Goal: Complete application form

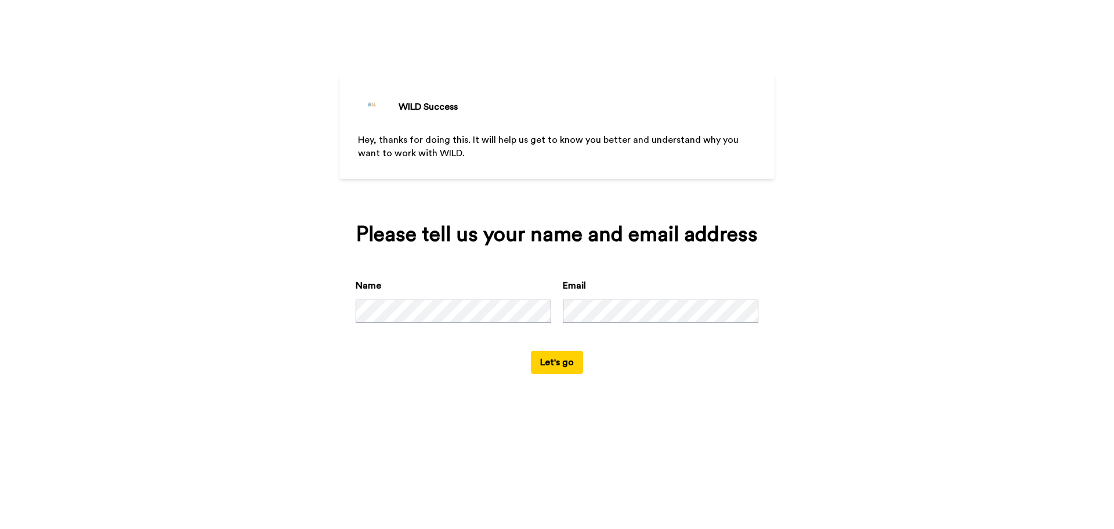
click at [556, 367] on button "Let's go" at bounding box center [557, 362] width 52 height 23
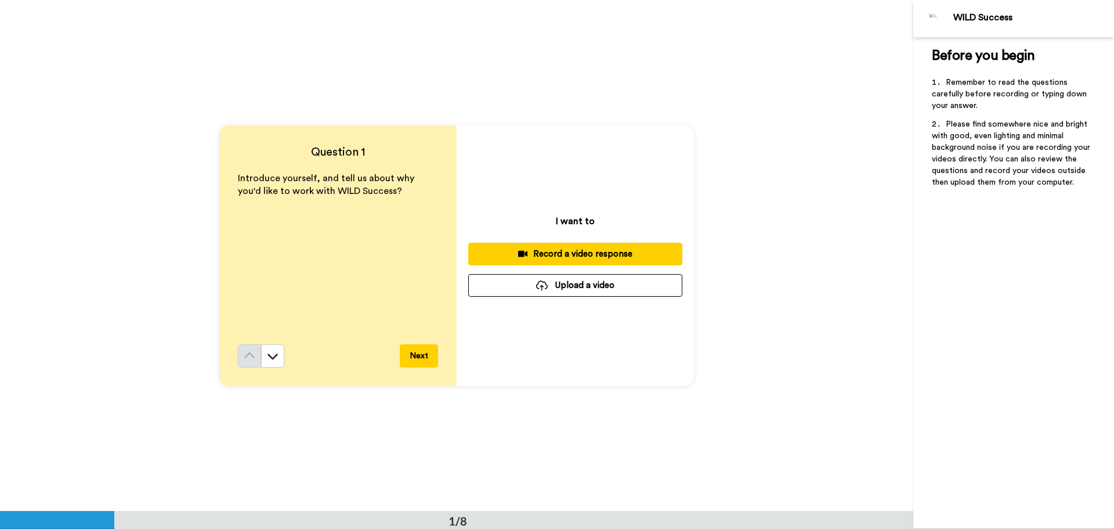
click at [580, 254] on div "Record a video response" at bounding box center [576, 254] width 196 height 12
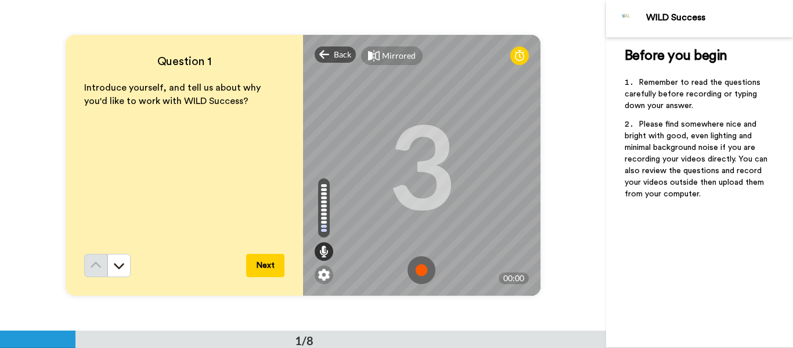
click at [421, 265] on img at bounding box center [421, 270] width 28 height 28
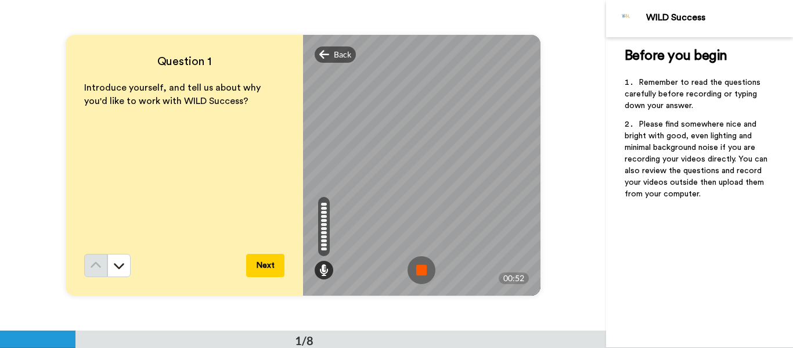
click at [417, 266] on img at bounding box center [421, 270] width 28 height 28
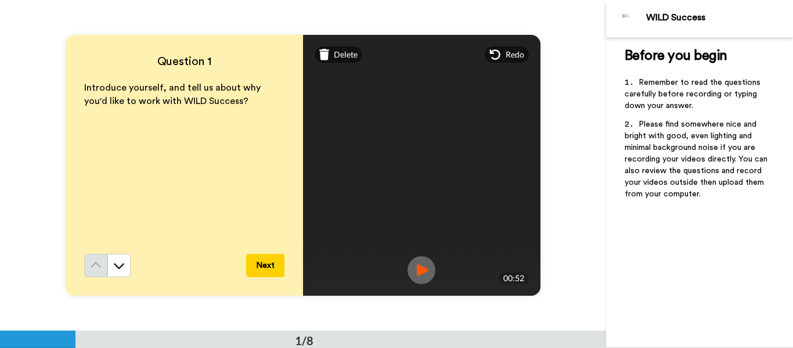
click at [278, 259] on button "Next" at bounding box center [265, 265] width 38 height 23
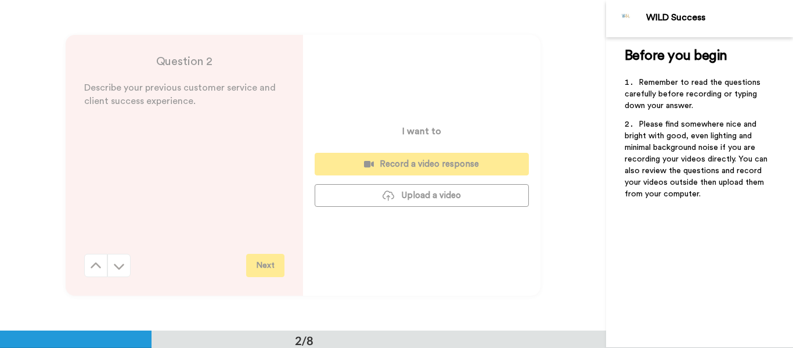
scroll to position [330, 0]
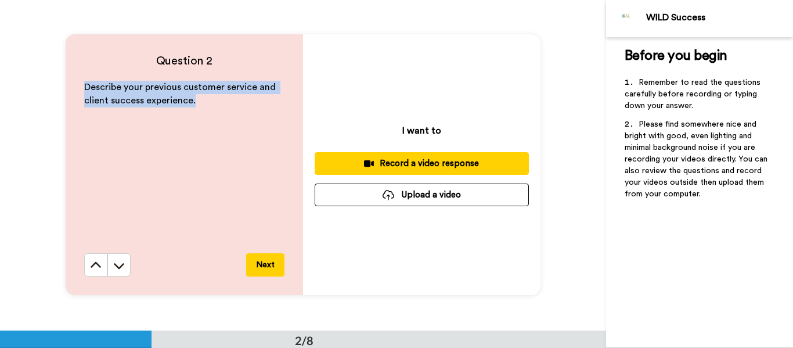
drag, startPoint x: 81, startPoint y: 84, endPoint x: 207, endPoint y: 99, distance: 126.8
click at [207, 99] on p "Describe your previous customer service and client success experience." at bounding box center [184, 94] width 200 height 27
copy span "Describe your previous customer service and client success experience."
click at [430, 164] on div "Record a video response" at bounding box center [422, 163] width 196 height 12
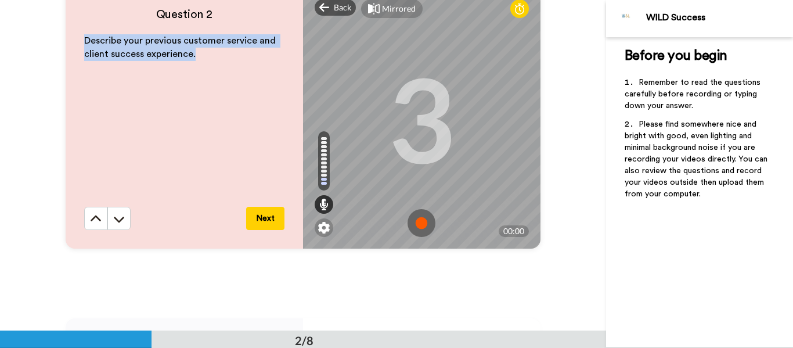
scroll to position [388, 0]
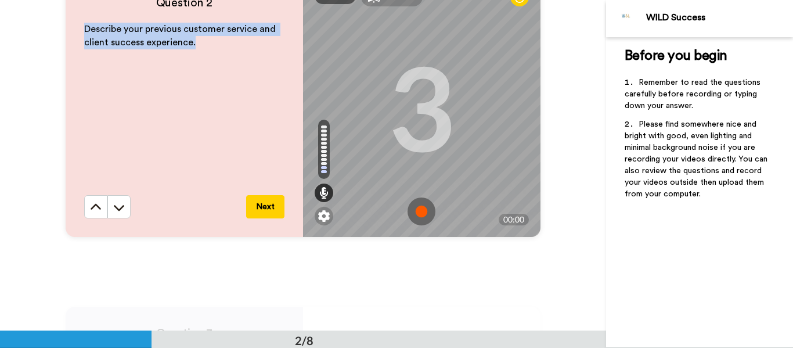
click at [414, 211] on img at bounding box center [421, 211] width 28 height 28
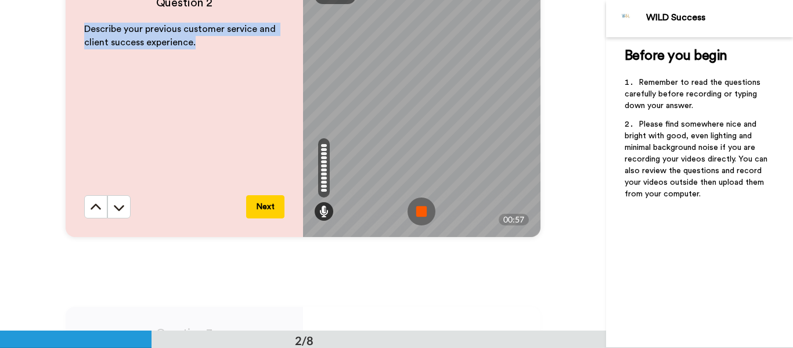
click at [414, 217] on img at bounding box center [421, 211] width 28 height 28
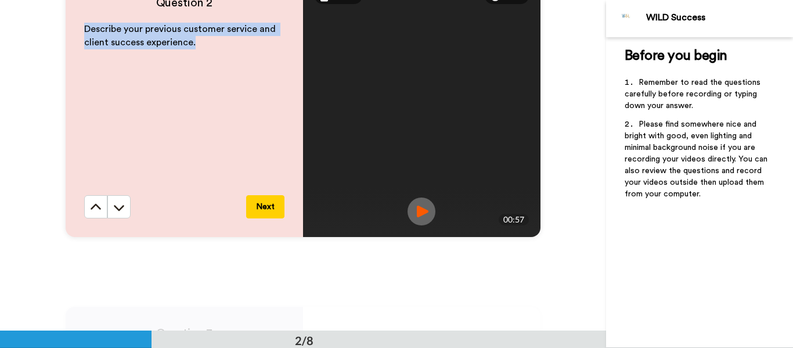
click at [266, 211] on button "Next" at bounding box center [265, 206] width 38 height 23
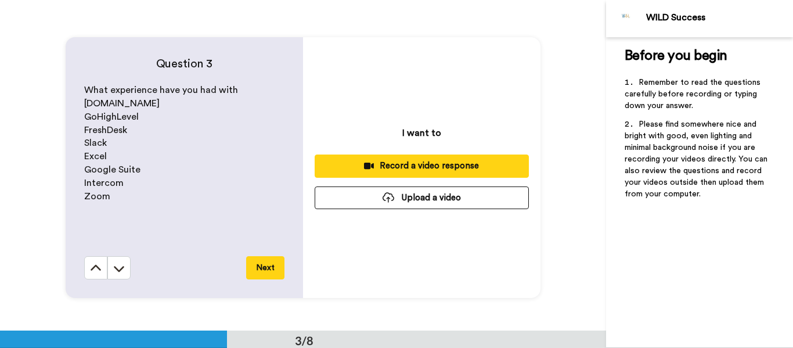
scroll to position [661, 0]
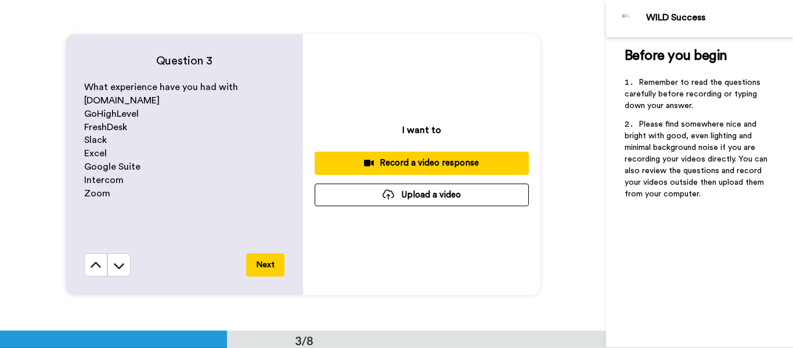
click at [421, 163] on div "Record a video response" at bounding box center [422, 163] width 196 height 12
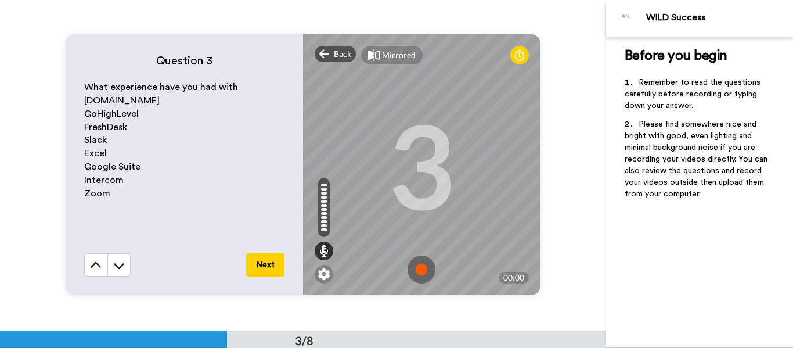
click at [417, 267] on img at bounding box center [421, 269] width 28 height 28
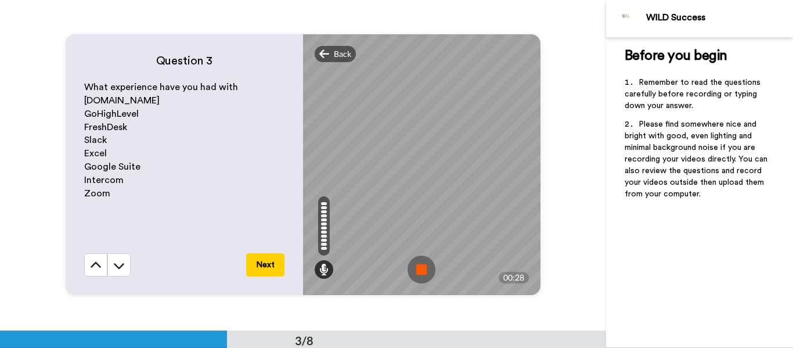
click at [410, 275] on img at bounding box center [421, 269] width 28 height 28
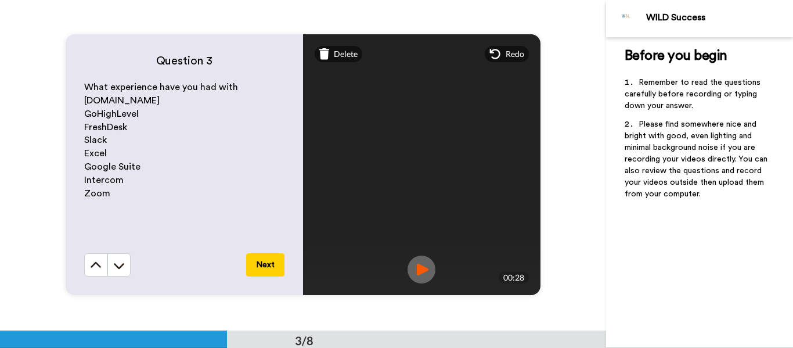
click at [269, 273] on button "Next" at bounding box center [265, 264] width 38 height 23
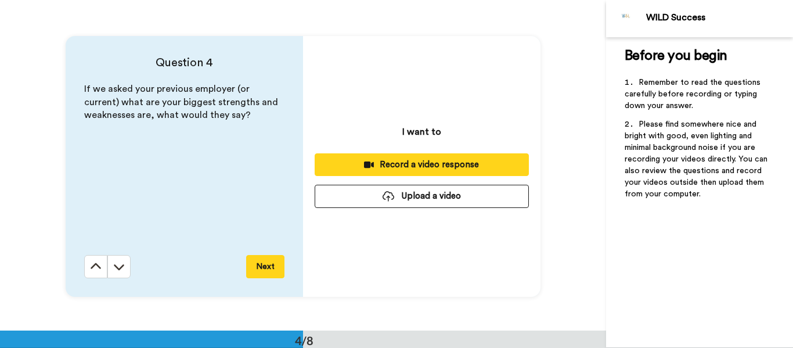
scroll to position [990, 0]
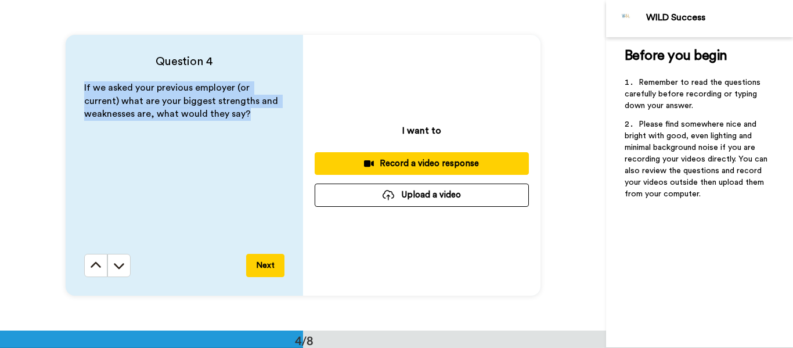
drag, startPoint x: 78, startPoint y: 86, endPoint x: 255, endPoint y: 113, distance: 179.0
click at [255, 114] on div "Question 4 If we asked your previous employer (or current) what are your bigges…" at bounding box center [184, 165] width 237 height 261
copy span "If we asked your previous employer (or current) what are your biggest strengths…"
click at [493, 167] on div "Record a video response" at bounding box center [422, 163] width 196 height 12
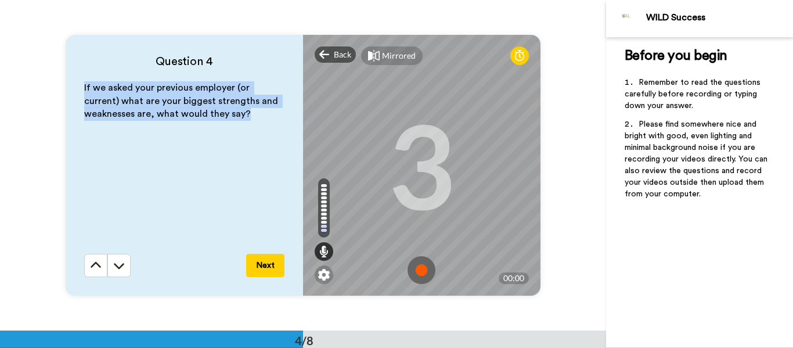
click at [429, 272] on img at bounding box center [421, 270] width 28 height 28
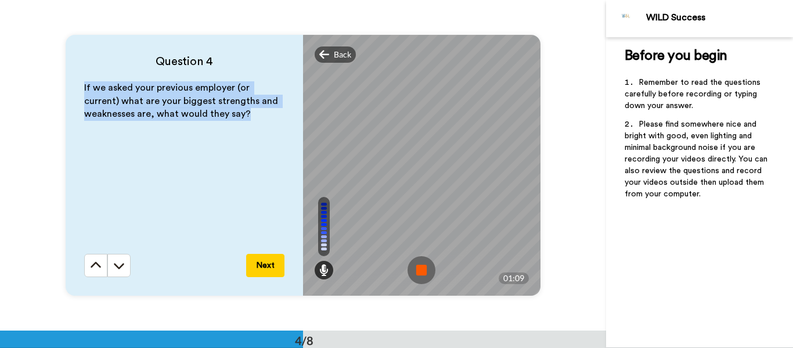
click at [423, 272] on img at bounding box center [421, 270] width 28 height 28
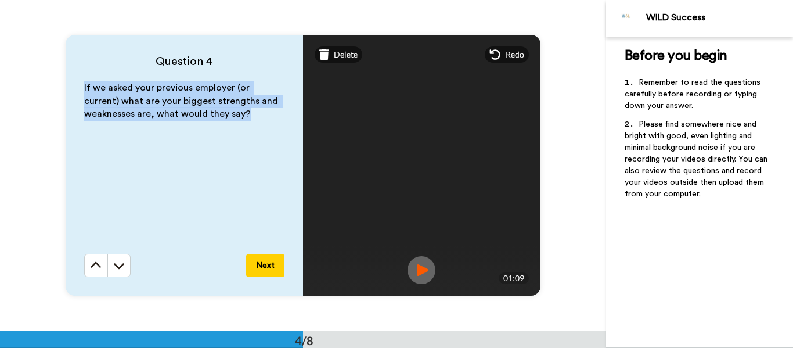
click at [258, 263] on button "Next" at bounding box center [265, 265] width 38 height 23
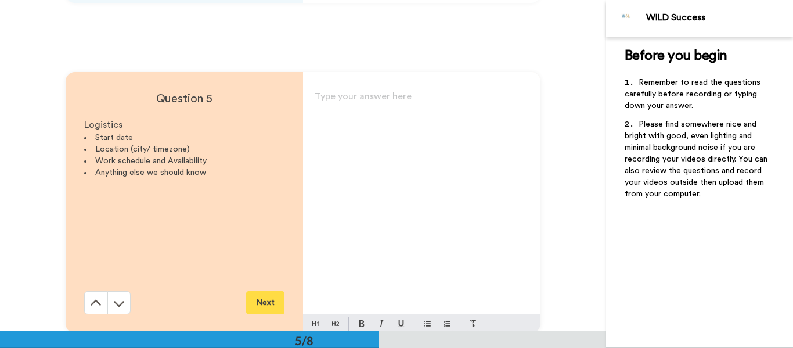
scroll to position [1320, 0]
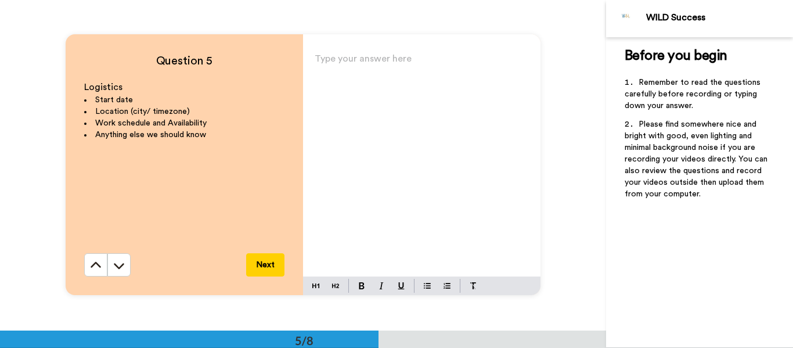
click at [359, 73] on div "Type your answer here ﻿" at bounding box center [421, 163] width 237 height 226
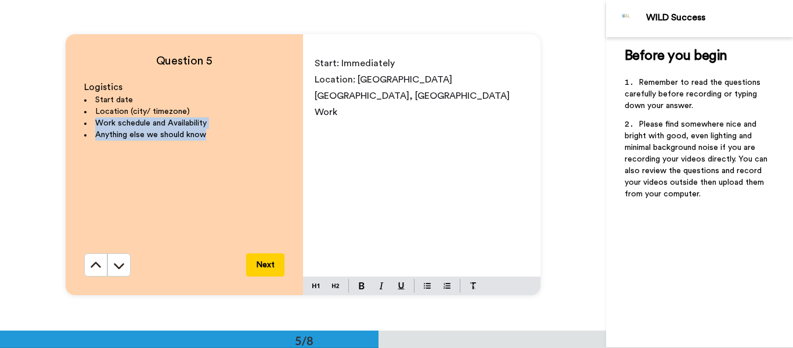
drag, startPoint x: 93, startPoint y: 121, endPoint x: 208, endPoint y: 133, distance: 115.6
click at [208, 133] on ul "Start date Location (city/ timezone) Work schedule and Availability Anything el…" at bounding box center [184, 117] width 200 height 46
copy ul "Work schedule and Availability Anything else we should know"
drag, startPoint x: 313, startPoint y: 97, endPoint x: 340, endPoint y: 100, distance: 26.9
click at [339, 104] on p "Work" at bounding box center [422, 112] width 214 height 16
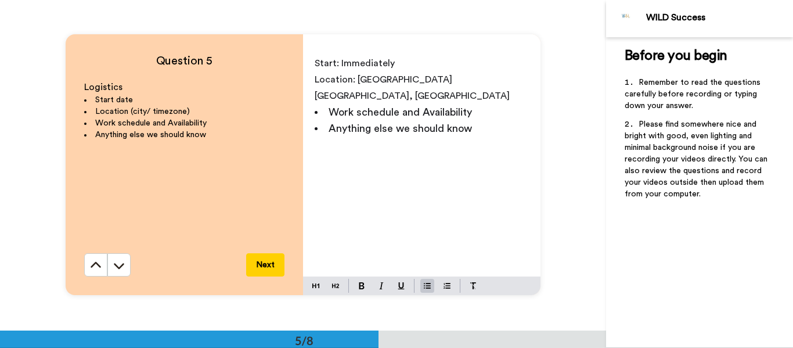
click at [329, 107] on span "Work schedule and Availability" at bounding box center [400, 112] width 143 height 10
click at [452, 104] on p "Work schedule and Availability" at bounding box center [422, 112] width 214 height 16
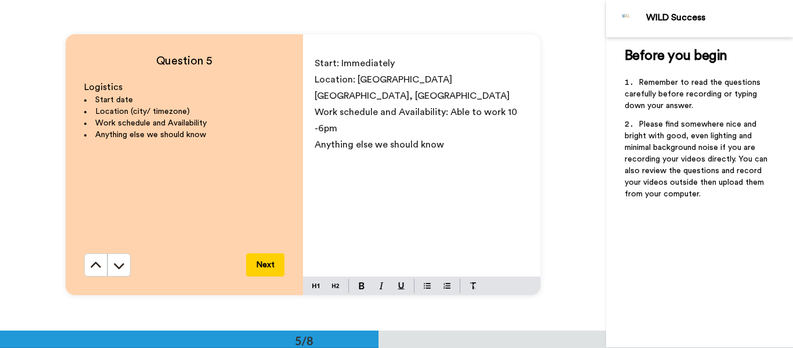
click at [515, 104] on p "Work schedule and Availability: Able to work 10 -6pm" at bounding box center [422, 120] width 214 height 33
click at [381, 113] on p "Work schedule and Availability: Able to work 10 am-6pm" at bounding box center [422, 120] width 214 height 33
click at [460, 136] on p "Anything else we should know" at bounding box center [422, 144] width 214 height 16
click at [459, 140] on span "Anything else we should know: I amcommitted to the course, given the opportunity" at bounding box center [422, 153] width 215 height 26
click at [469, 154] on div "Start: Immediately Location: [GEOGRAPHIC_DATA] [GEOGRAPHIC_DATA], [GEOGRAPHIC_D…" at bounding box center [421, 163] width 237 height 226
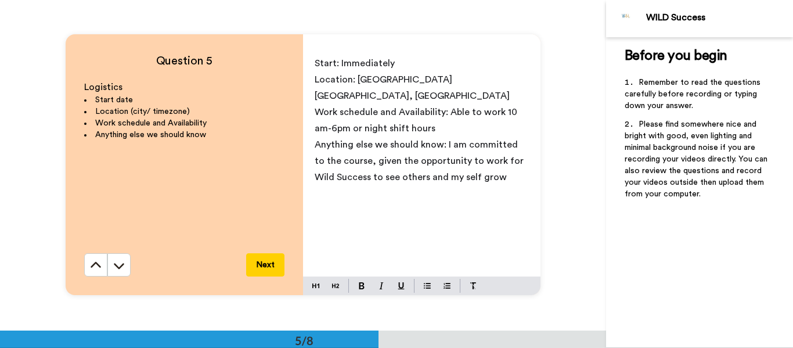
click at [476, 157] on p "Anything else we should know: I am committed to the course, given the opportuni…" at bounding box center [422, 160] width 214 height 49
click at [262, 267] on button "Next" at bounding box center [265, 264] width 38 height 23
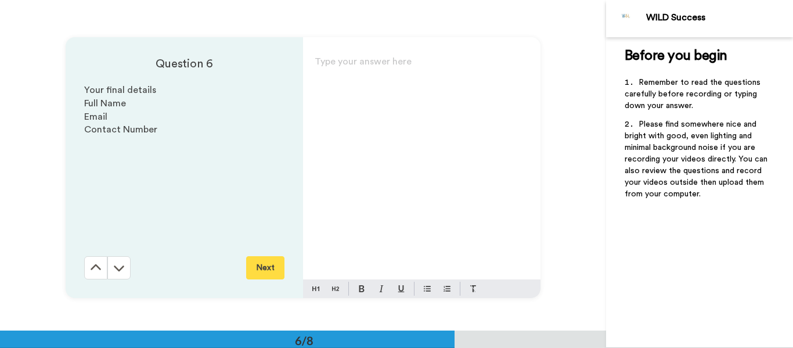
scroll to position [1651, 0]
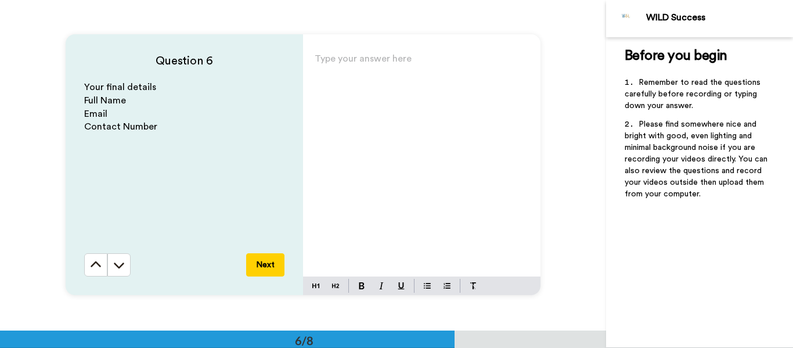
click at [378, 84] on div "Type your answer here ﻿" at bounding box center [421, 163] width 237 height 226
click at [442, 90] on div "[PERSON_NAME] j" at bounding box center [421, 163] width 237 height 226
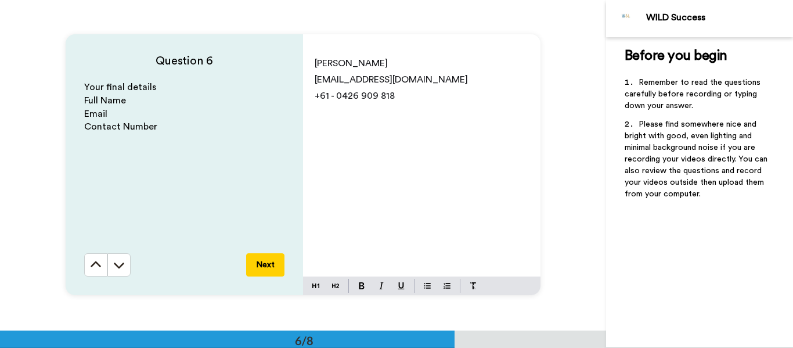
click at [391, 175] on div "[PERSON_NAME] [PERSON_NAME][EMAIL_ADDRESS][DOMAIN_NAME] +61 - 0426 909 818" at bounding box center [421, 163] width 237 height 226
click at [265, 264] on button "Next" at bounding box center [265, 264] width 38 height 23
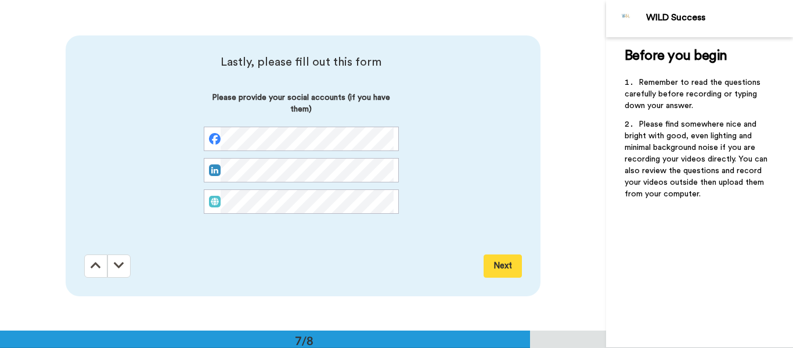
scroll to position [1980, 0]
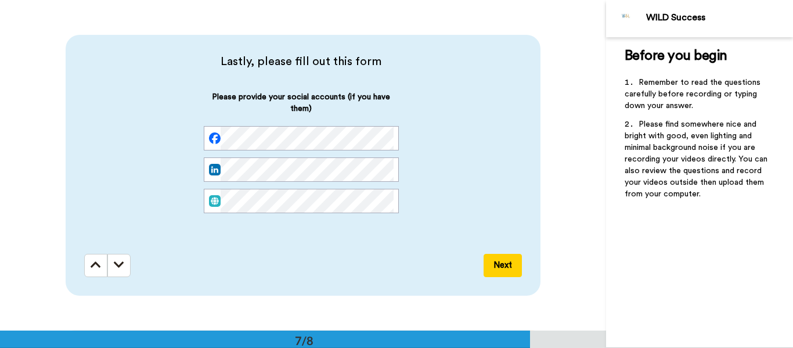
click at [493, 272] on button "Next" at bounding box center [503, 265] width 38 height 23
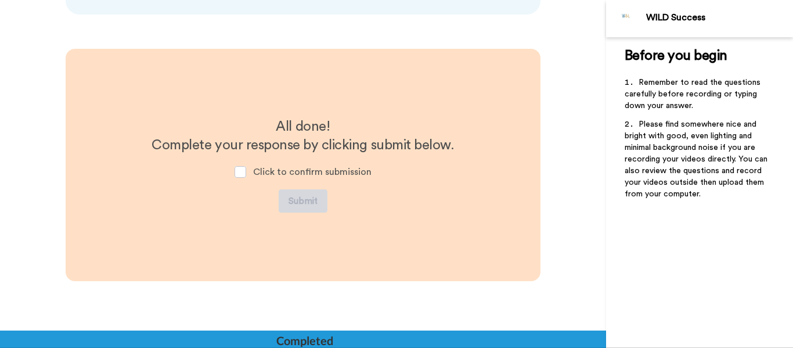
scroll to position [2262, 0]
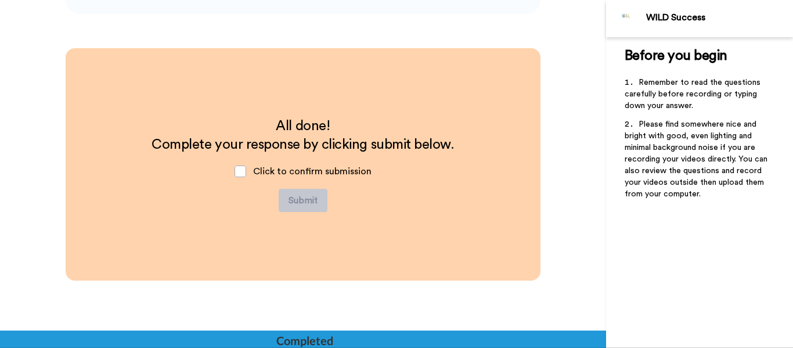
click at [245, 174] on div "Click to confirm submission" at bounding box center [303, 171] width 156 height 35
click at [237, 175] on span at bounding box center [240, 171] width 12 height 12
click at [302, 206] on button "Submit" at bounding box center [303, 200] width 49 height 23
